Goal: Check status: Check status

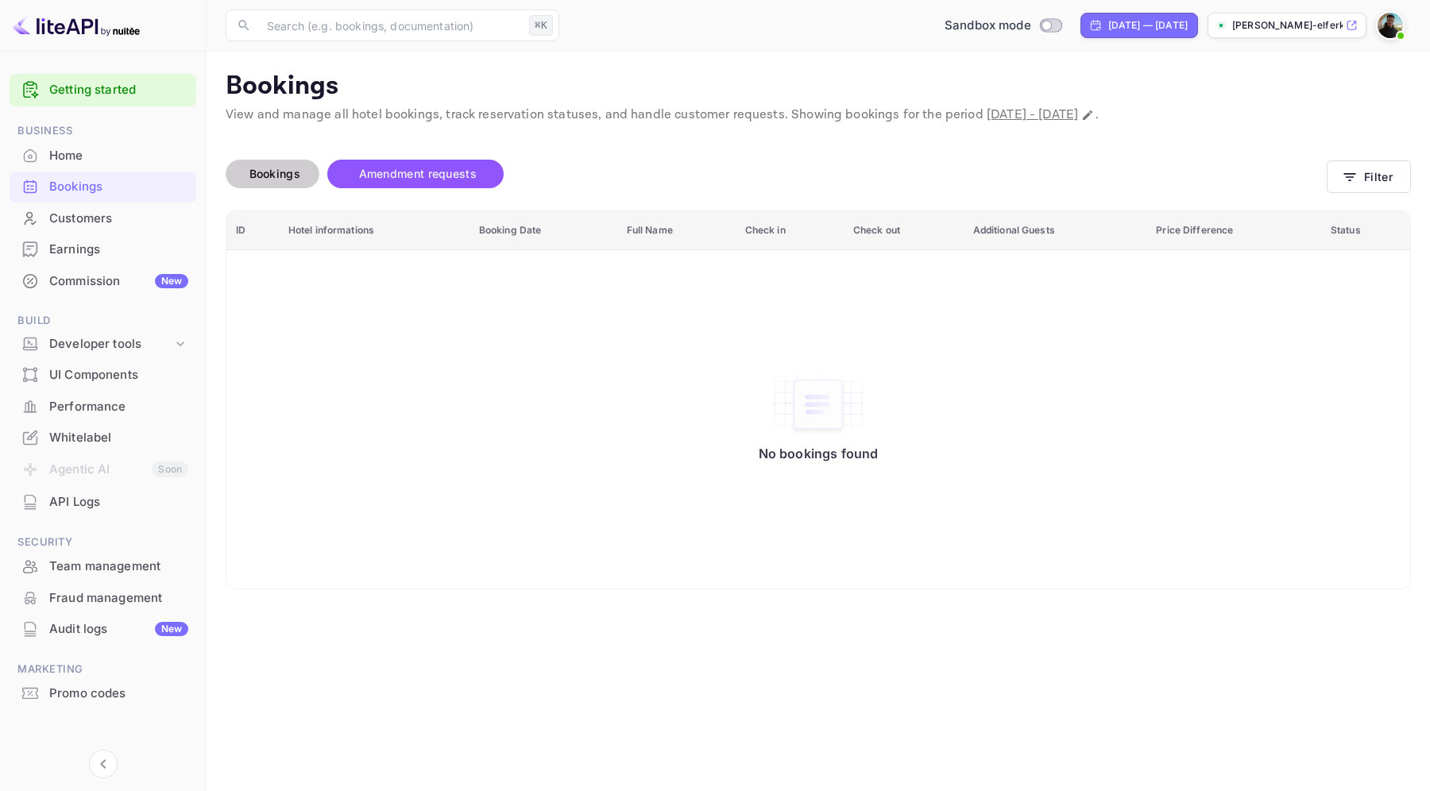
click at [304, 181] on span "Bookings" at bounding box center [275, 173] width 67 height 19
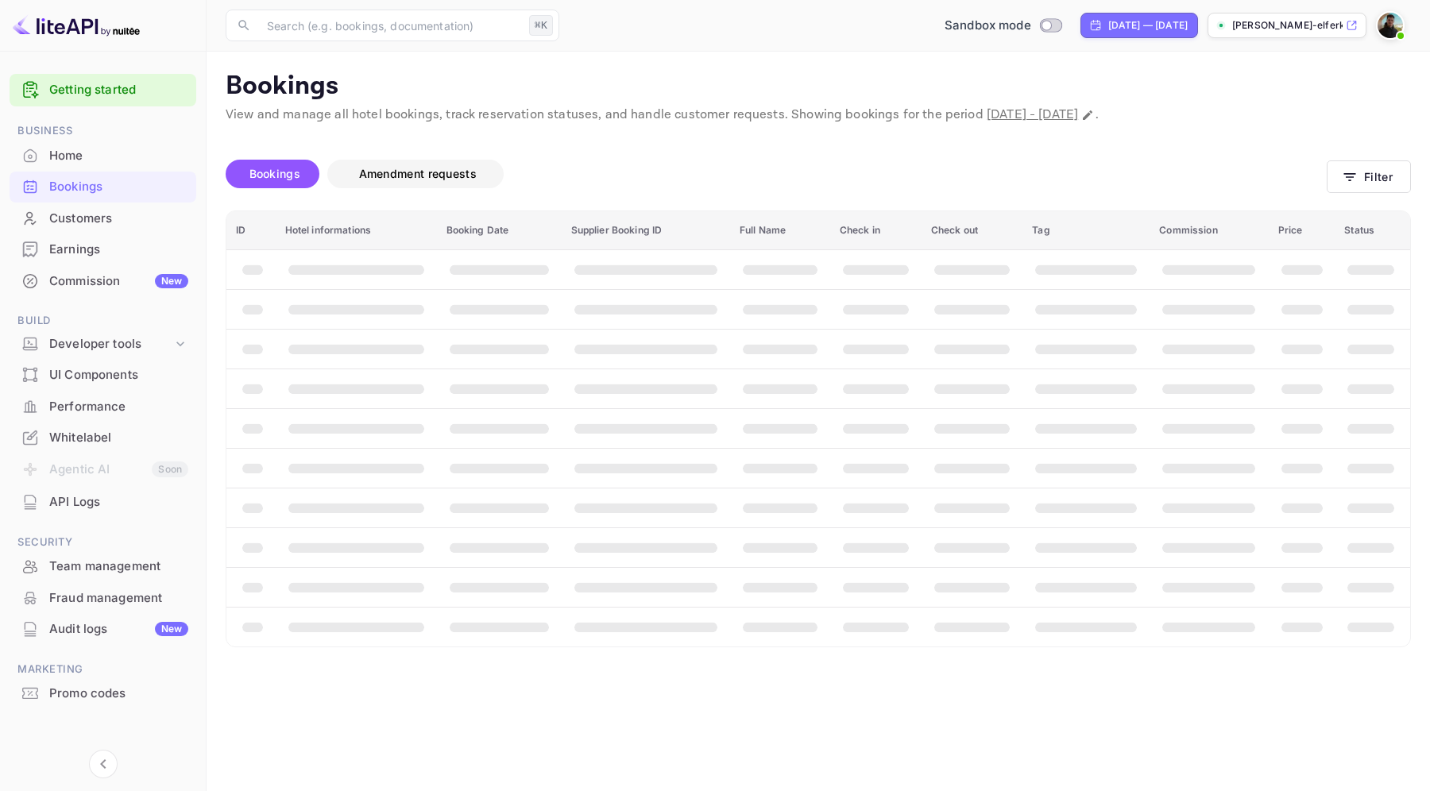
click at [379, 170] on span "Amendment requests" at bounding box center [418, 174] width 118 height 14
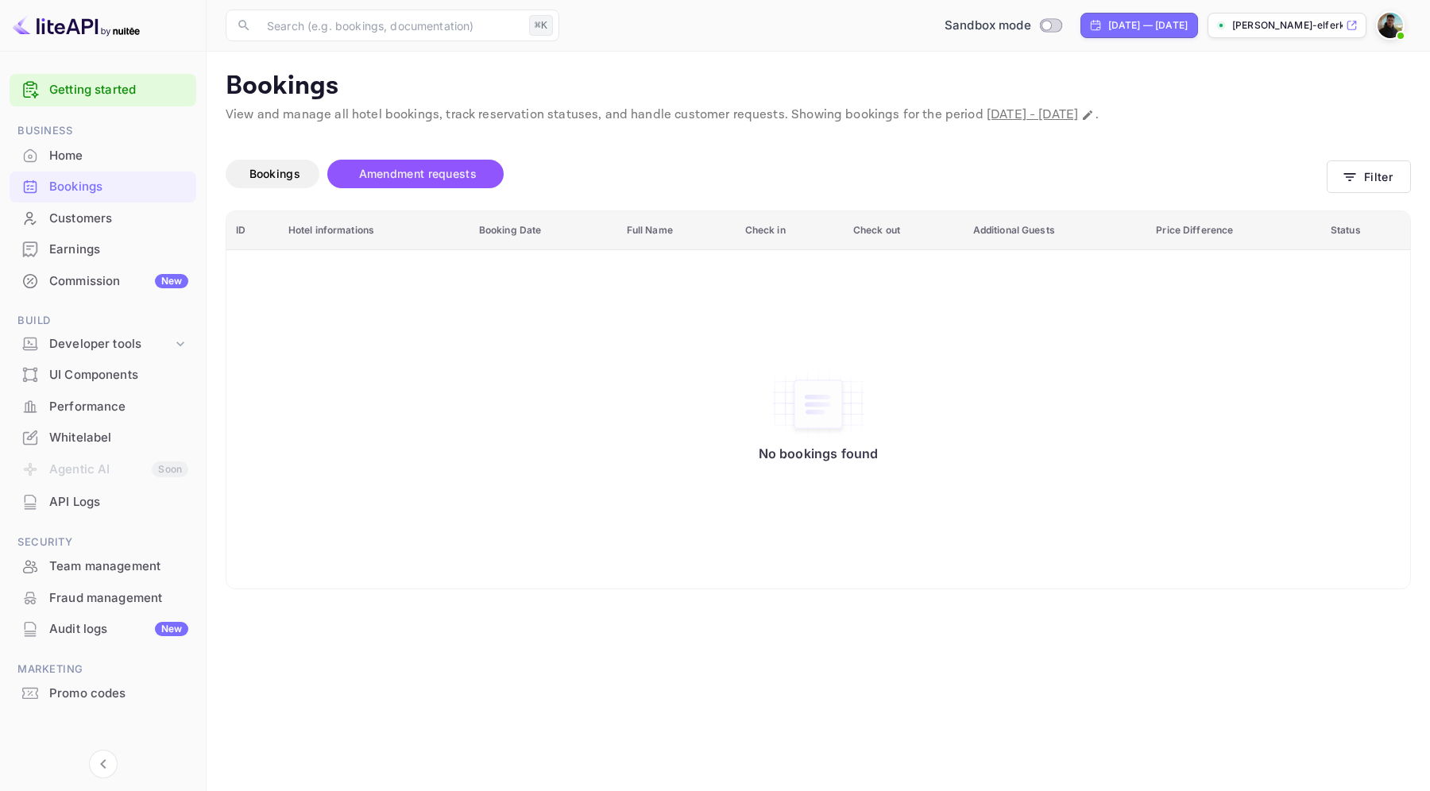
click at [500, 115] on p "View and manage all hotel bookings, track reservation statuses, and handle cust…" at bounding box center [819, 115] width 1186 height 19
click at [530, 114] on p "View and manage all hotel bookings, track reservation statuses, and handle cust…" at bounding box center [819, 115] width 1186 height 19
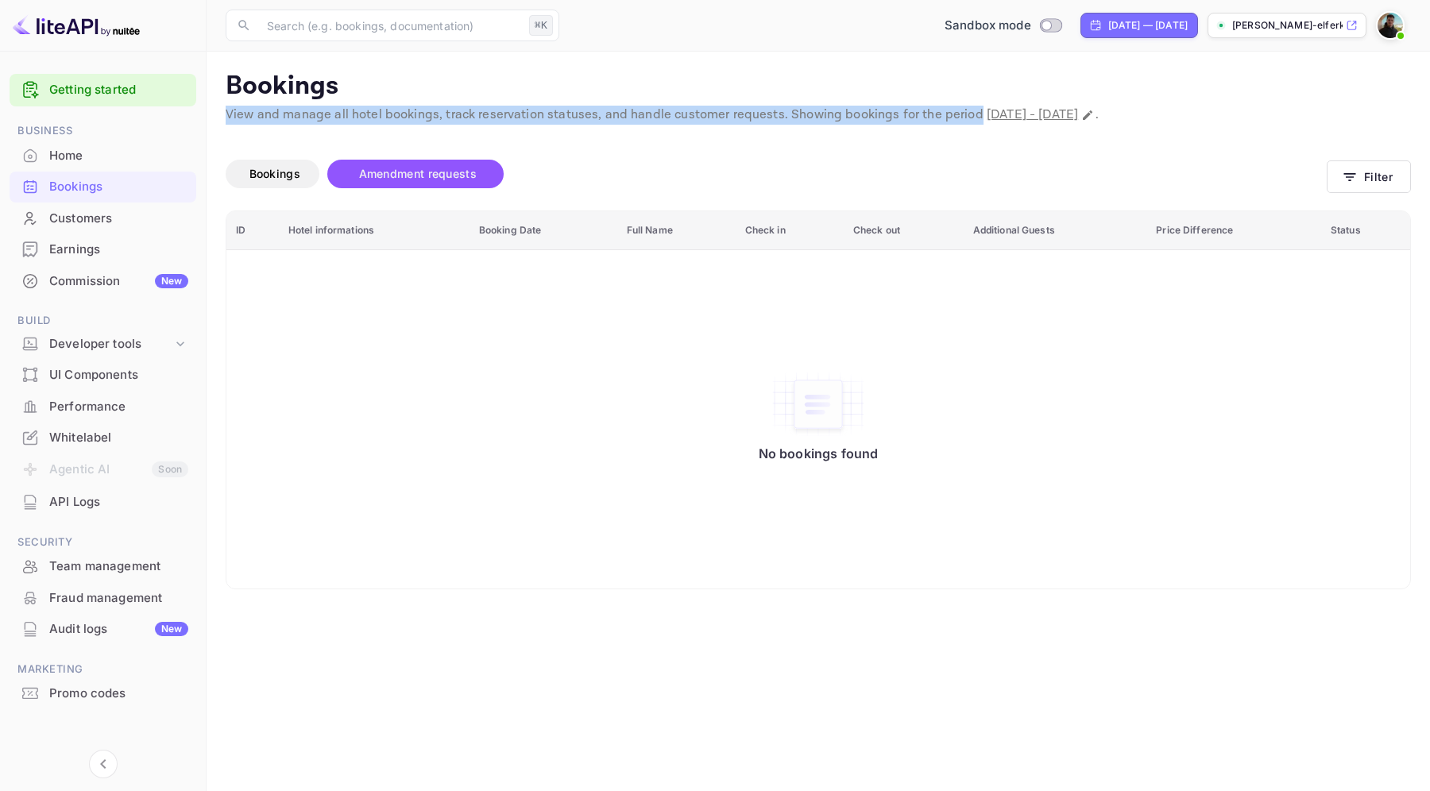
drag, startPoint x: 962, startPoint y: 113, endPoint x: 222, endPoint y: 109, distance: 740.6
click at [222, 109] on main "Bookings View and manage all hotel bookings, track reservation statuses, and ha…" at bounding box center [819, 422] width 1224 height 740
click at [381, 110] on p "View and manage all hotel bookings, track reservation statuses, and handle cust…" at bounding box center [819, 115] width 1186 height 19
drag, startPoint x: 435, startPoint y: 110, endPoint x: 252, endPoint y: 104, distance: 183.7
click at [251, 103] on div "Bookings View and manage all hotel bookings, track reservation statuses, and ha…" at bounding box center [819, 101] width 1186 height 60
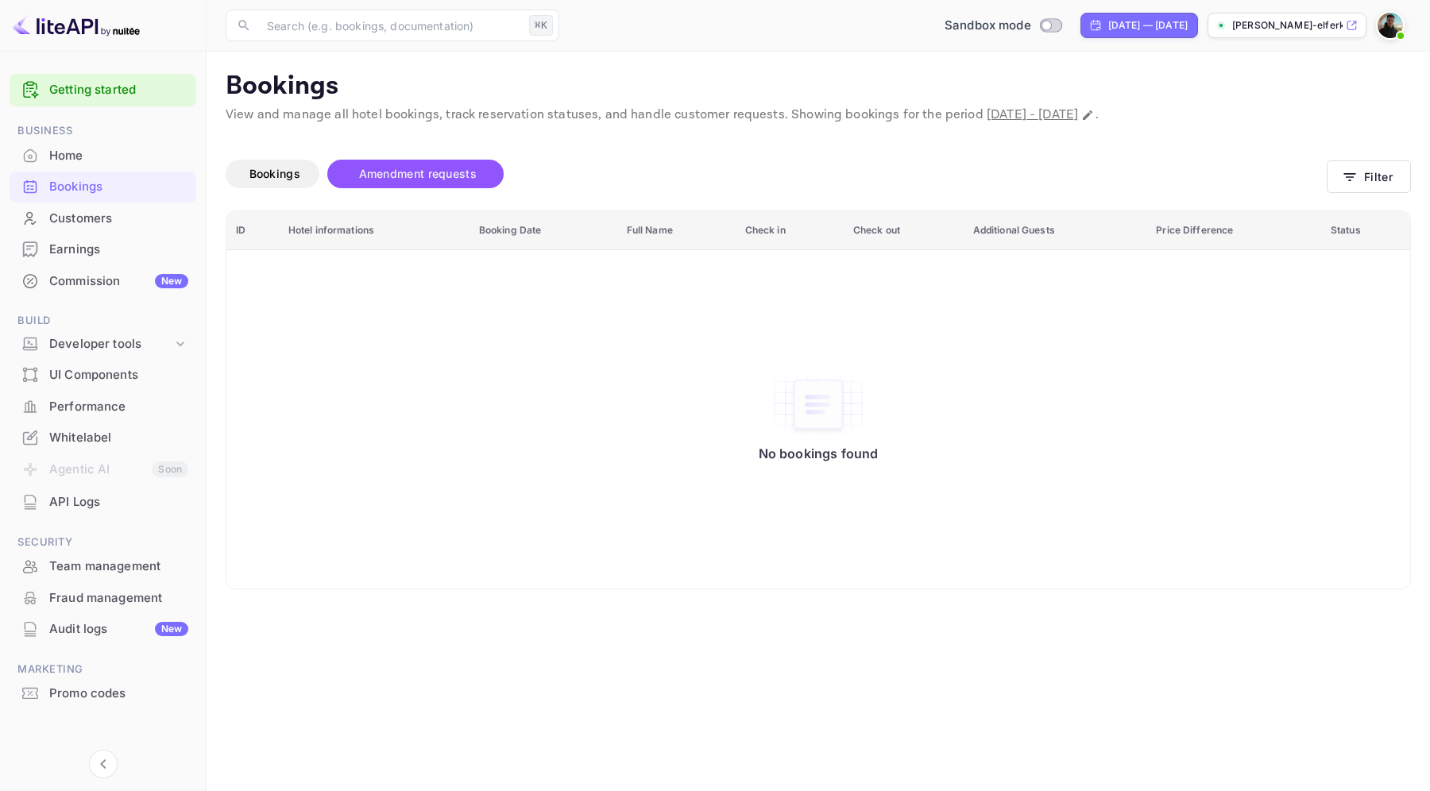
click at [358, 129] on div "Unsaved Changes Bookings Amendment requests Filter ID Hotel informations Bookin…" at bounding box center [809, 357] width 1205 height 465
drag, startPoint x: 435, startPoint y: 110, endPoint x: 227, endPoint y: 110, distance: 207.4
click at [227, 110] on p "View and manage all hotel bookings, track reservation statuses, and handle cust…" at bounding box center [819, 115] width 1186 height 19
